Goal: Navigation & Orientation: Find specific page/section

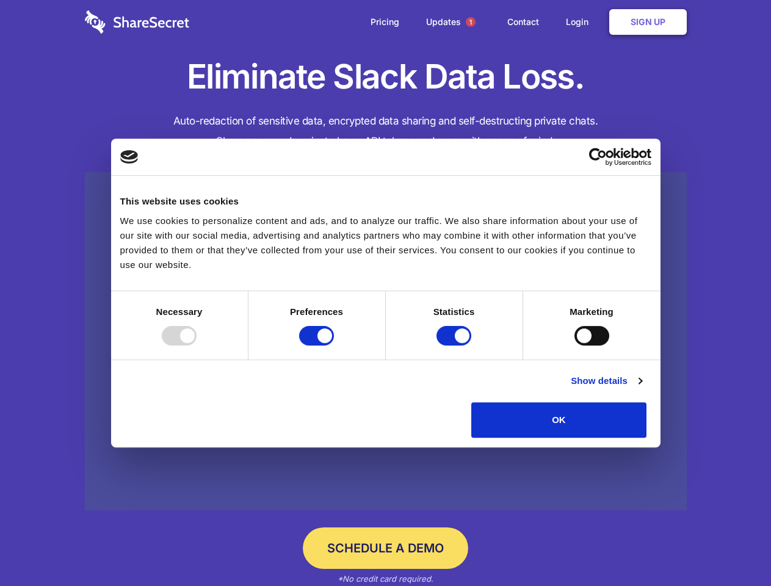
click at [197, 345] on div at bounding box center [179, 336] width 35 height 20
click at [334, 345] on input "Preferences" at bounding box center [316, 336] width 35 height 20
checkbox input "false"
click at [455, 345] on input "Statistics" at bounding box center [453, 336] width 35 height 20
checkbox input "false"
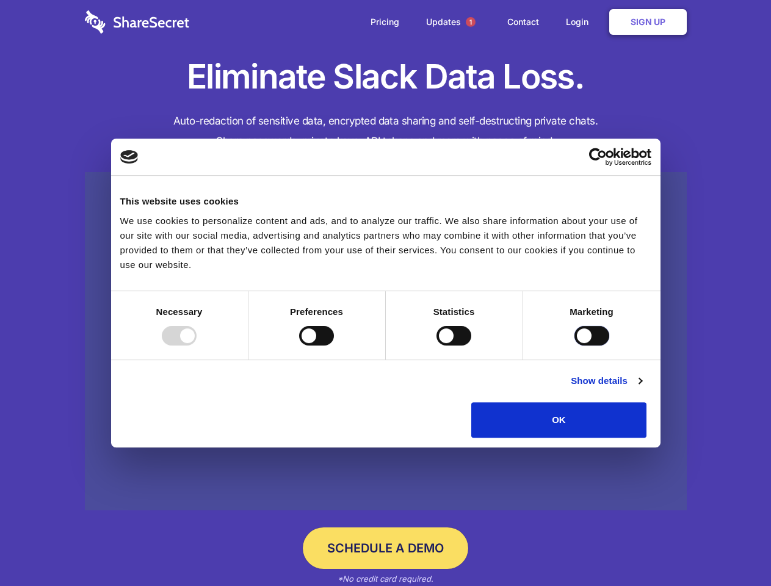
click at [574, 345] on input "Marketing" at bounding box center [591, 336] width 35 height 20
checkbox input "true"
click at [642, 388] on link "Show details" at bounding box center [606, 381] width 71 height 15
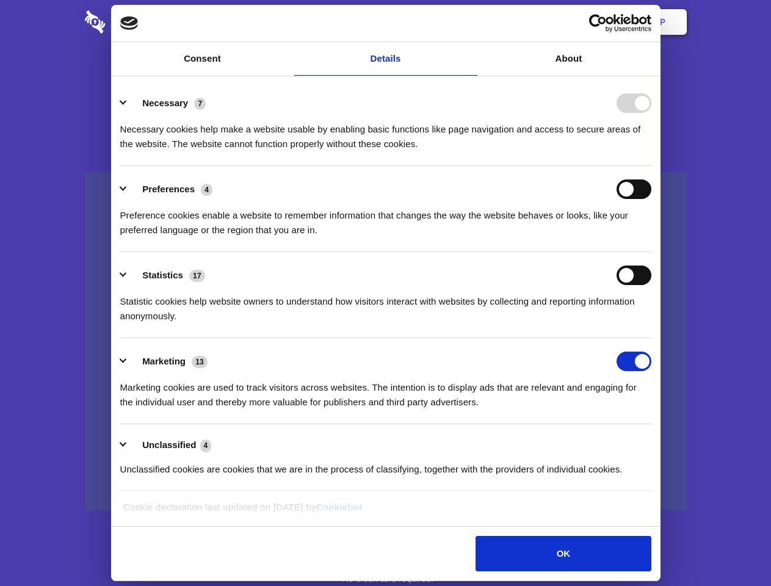
click at [651, 237] on div "Preferences 4 Preference cookies enable a website to remember information that …" at bounding box center [385, 208] width 531 height 58
click at [470, 22] on span "1" at bounding box center [471, 22] width 10 height 10
